Goal: Task Accomplishment & Management: Manage account settings

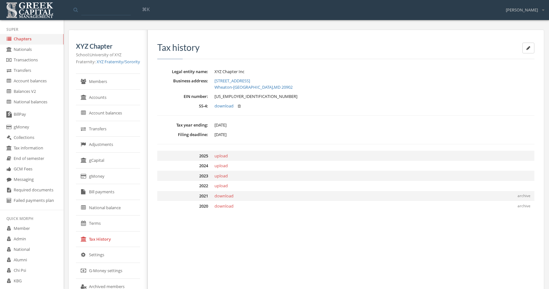
click at [279, 126] on dd "[DATE]" at bounding box center [374, 125] width 320 height 6
click at [226, 154] on span "upload" at bounding box center [220, 156] width 13 height 6
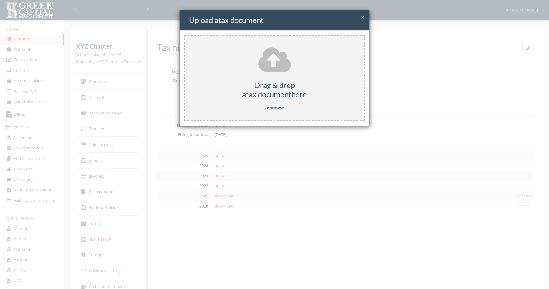
click at [328, 168] on div "× Close Upload a tax document Drag & drop a tax document here or browse" at bounding box center [274, 144] width 549 height 289
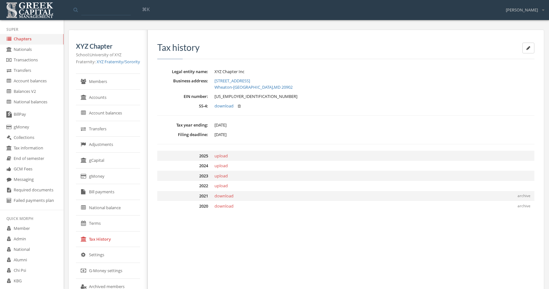
click at [225, 197] on span "download" at bounding box center [223, 196] width 19 height 6
click at [226, 106] on link "download" at bounding box center [223, 106] width 19 height 6
click at [239, 106] on icon at bounding box center [239, 106] width 3 height 4
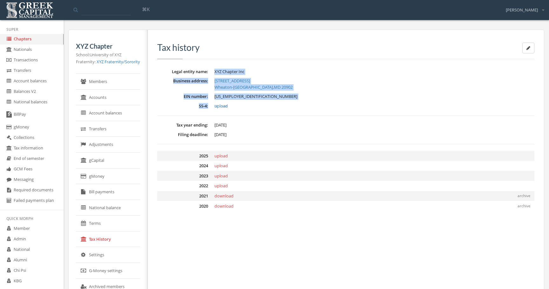
drag, startPoint x: 251, startPoint y: 115, endPoint x: 246, endPoint y: 64, distance: 51.1
click at [246, 64] on div "Tax history Legal entity name: XYZ Chapter Inc Business address: [STREET_ADDRES…" at bounding box center [345, 127] width 377 height 168
drag, startPoint x: 246, startPoint y: 62, endPoint x: 255, endPoint y: 109, distance: 47.7
click at [255, 109] on div "Tax history Legal entity name: XYZ Chapter Inc Business address: [STREET_ADDRES…" at bounding box center [345, 127] width 377 height 168
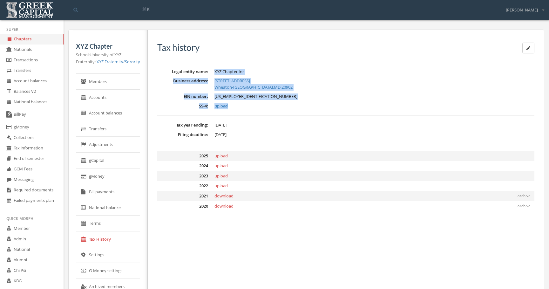
click at [255, 109] on dd "upload" at bounding box center [374, 106] width 320 height 6
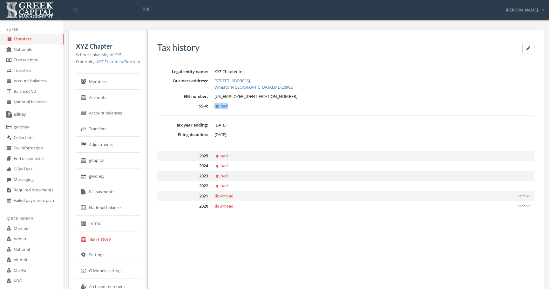
drag, startPoint x: 259, startPoint y: 109, endPoint x: 255, endPoint y: 110, distance: 4.2
click at [255, 110] on dl "Legal entity name: XYZ Chapter Inc Business address: [STREET_ADDRESS] EIN numbe…" at bounding box center [345, 103] width 377 height 69
